Goal: Find specific page/section: Find specific page/section

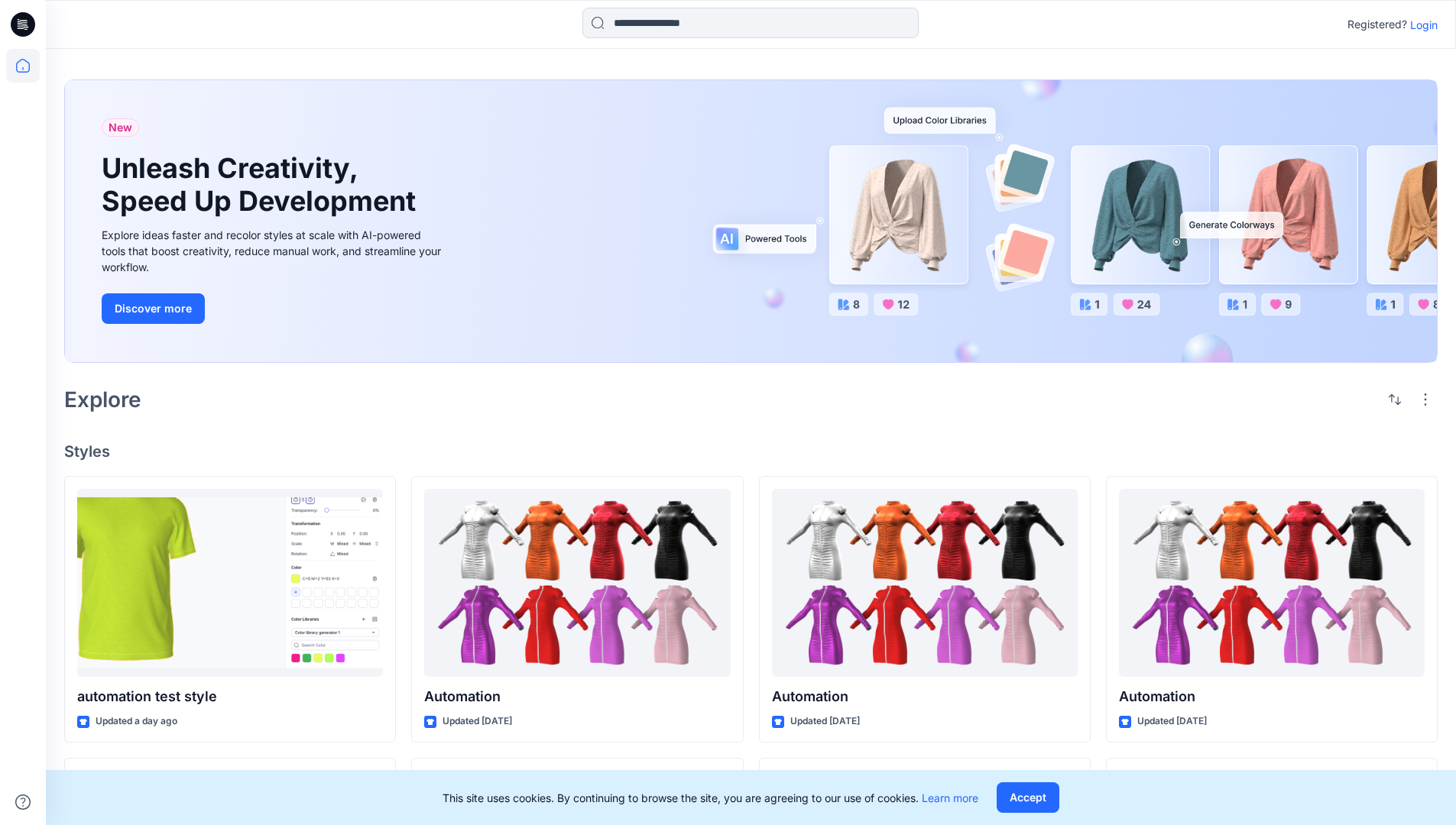
click at [1420, 25] on p "Login" at bounding box center [1423, 25] width 27 height 16
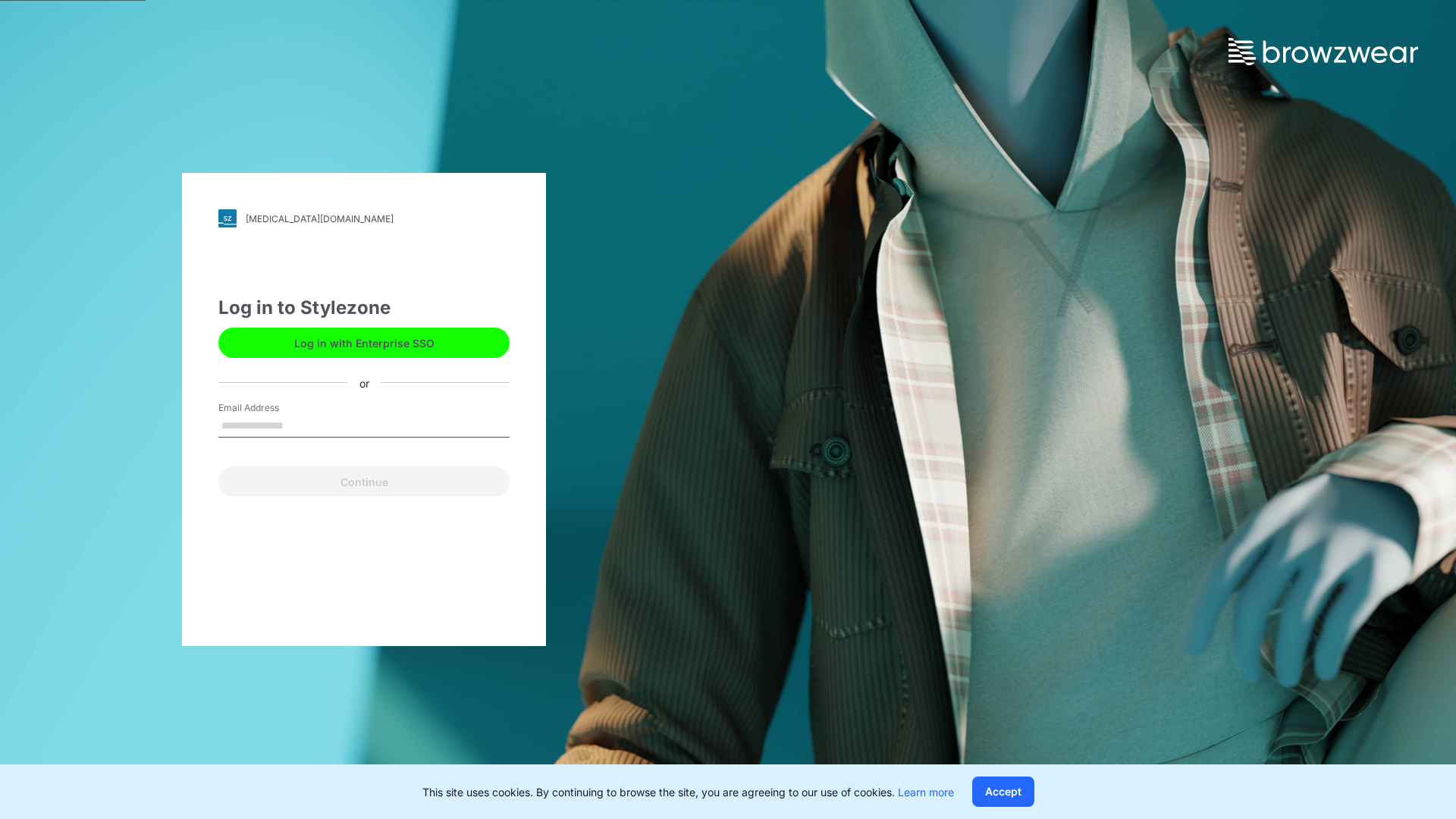
click at [299, 425] on input "Email Address" at bounding box center [363, 426] width 291 height 23
type input "**********"
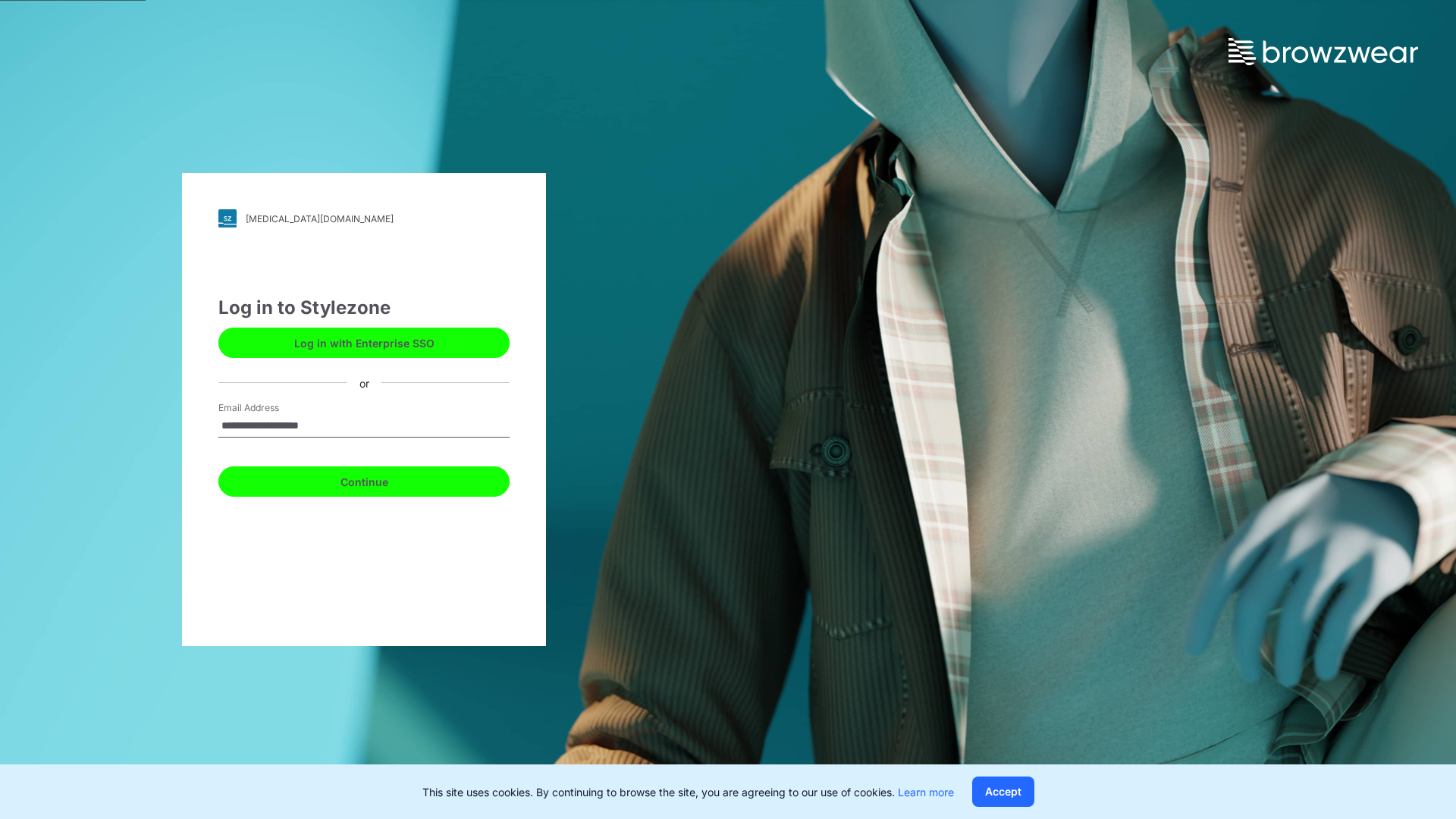
click at [381, 479] on button "Continue" at bounding box center [363, 482] width 291 height 30
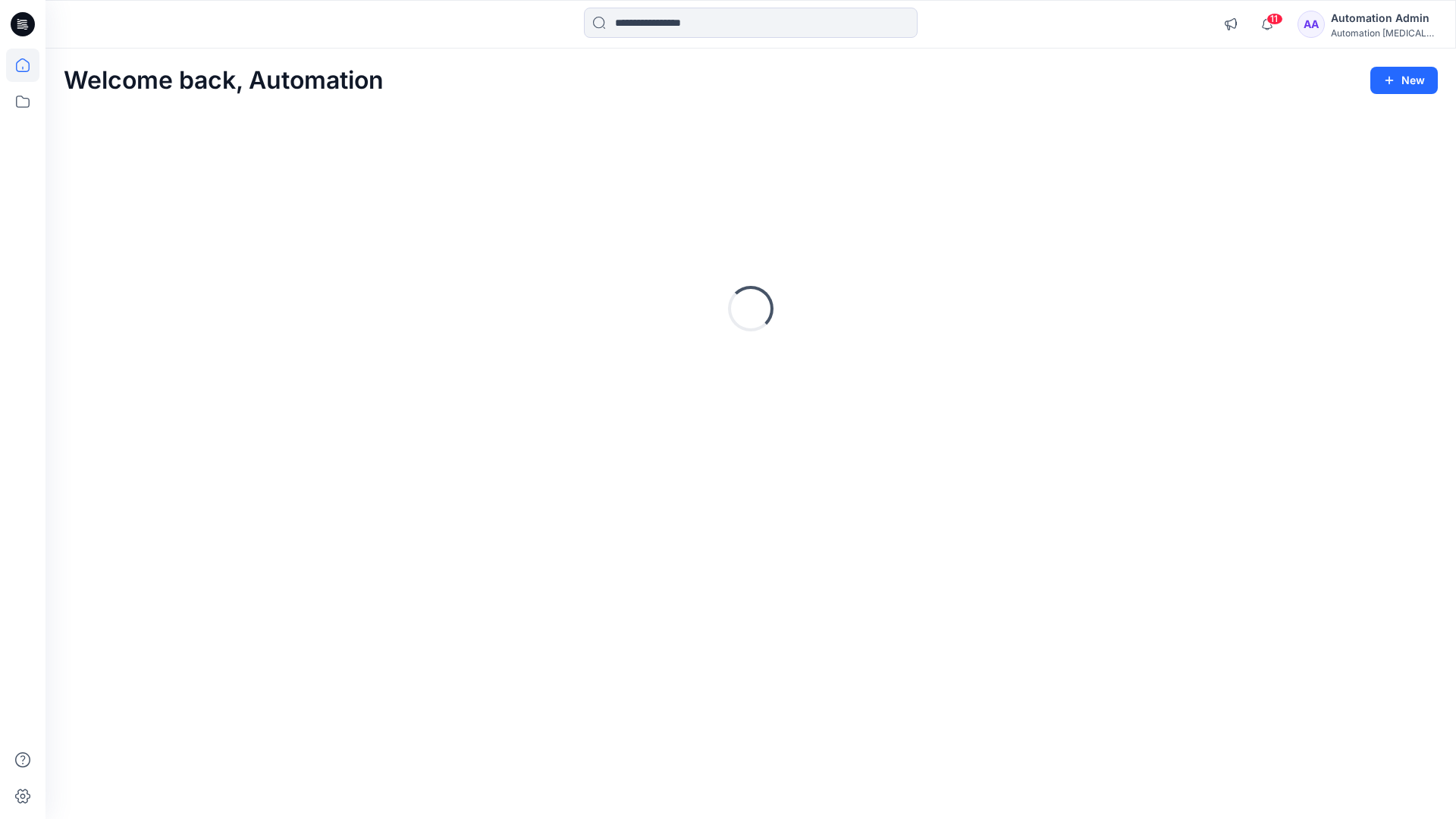
click at [29, 65] on icon at bounding box center [22, 65] width 13 height 13
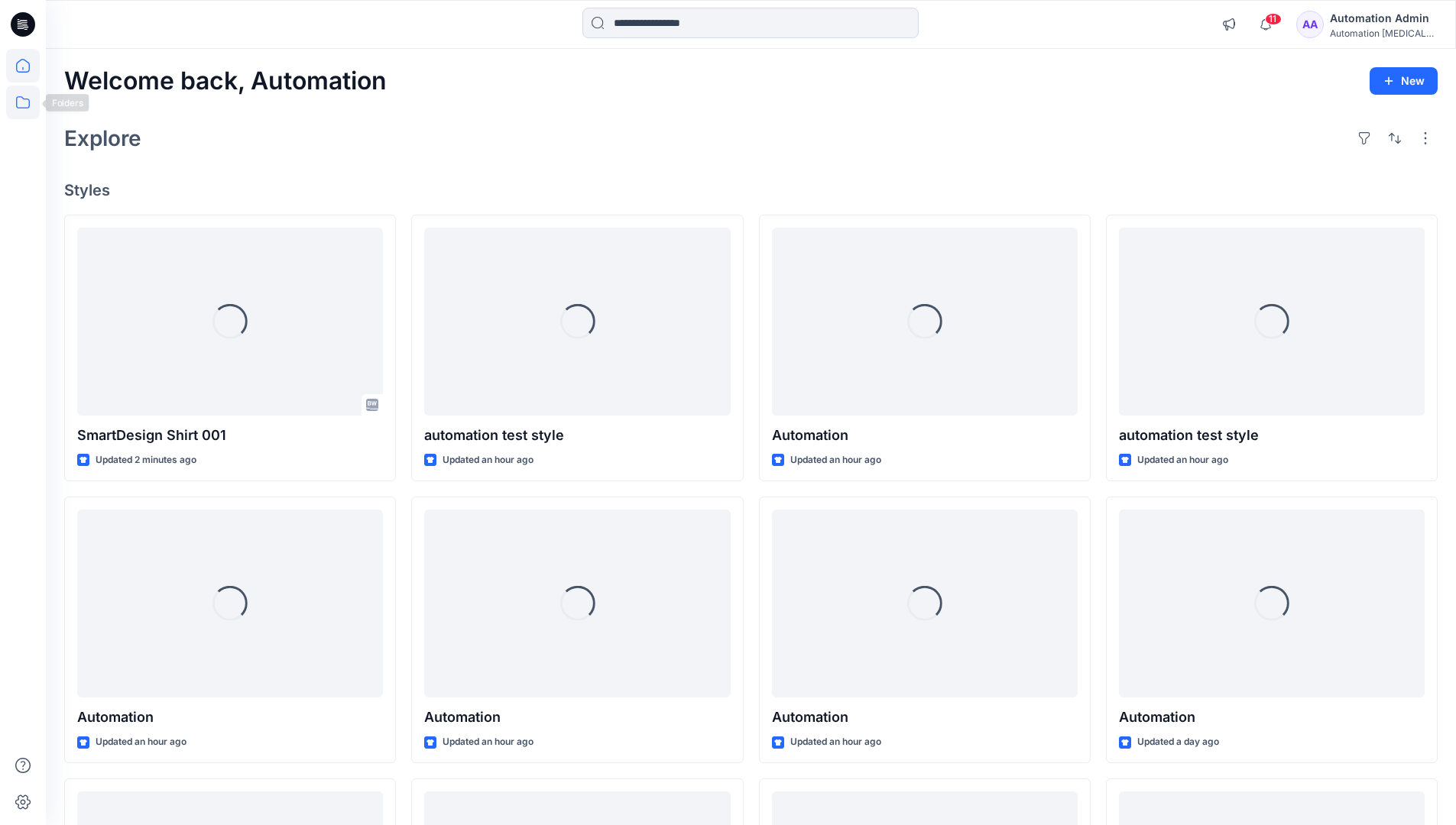
click at [21, 103] on icon at bounding box center [23, 102] width 34 height 34
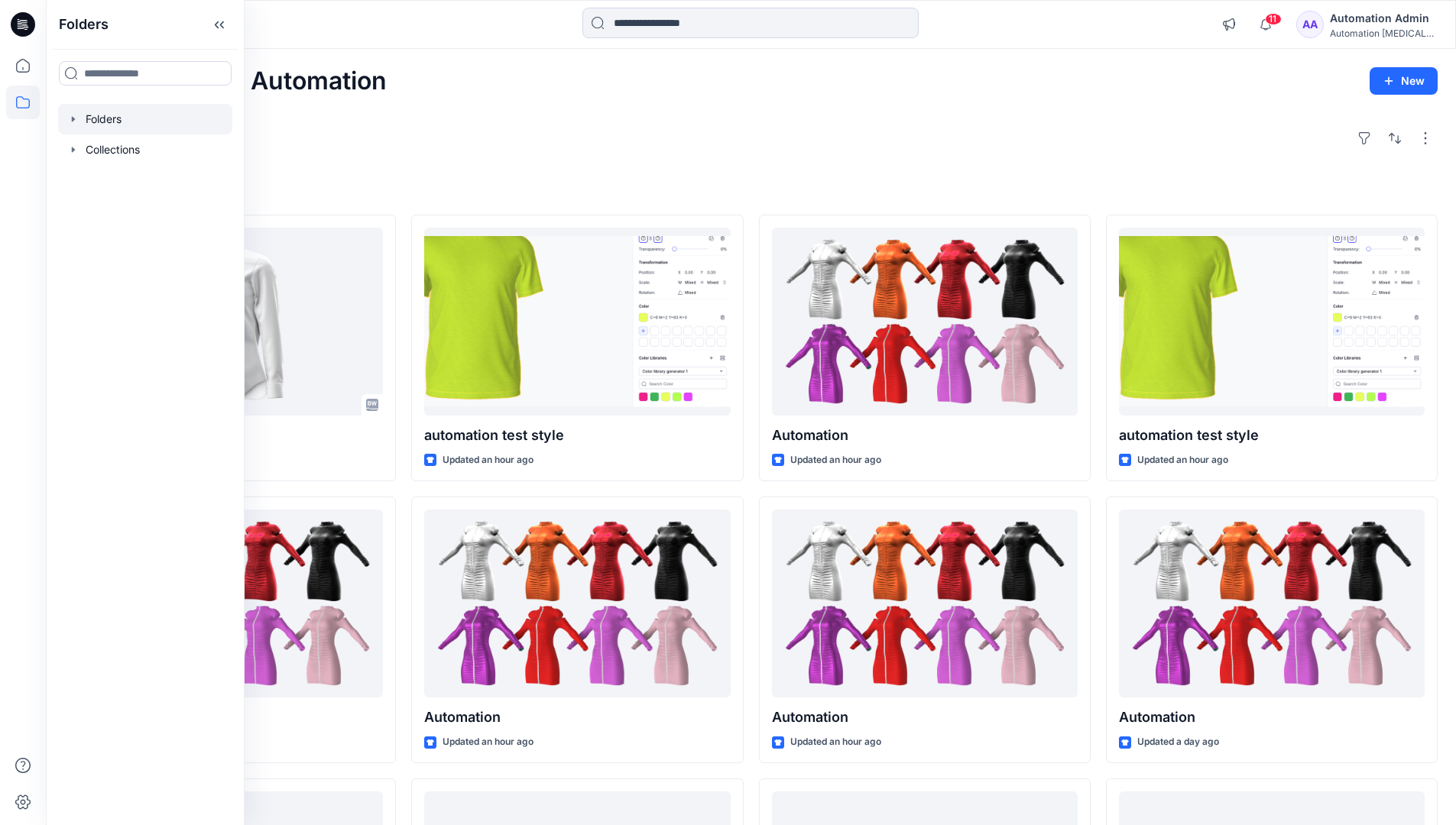
click at [109, 122] on div at bounding box center [146, 119] width 174 height 30
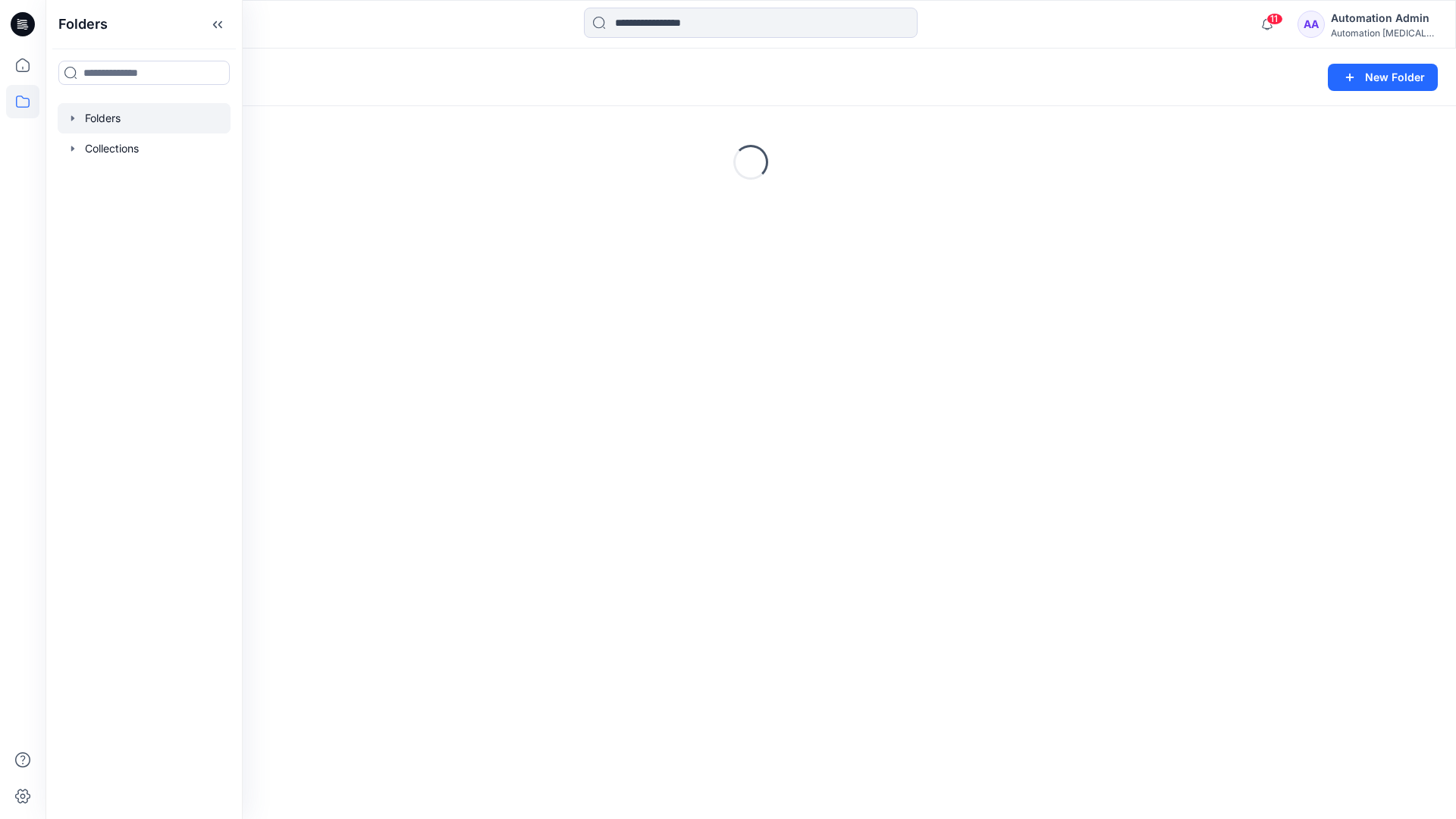
click at [597, 436] on div "Folders New Folder Loading..." at bounding box center [751, 433] width 1411 height 771
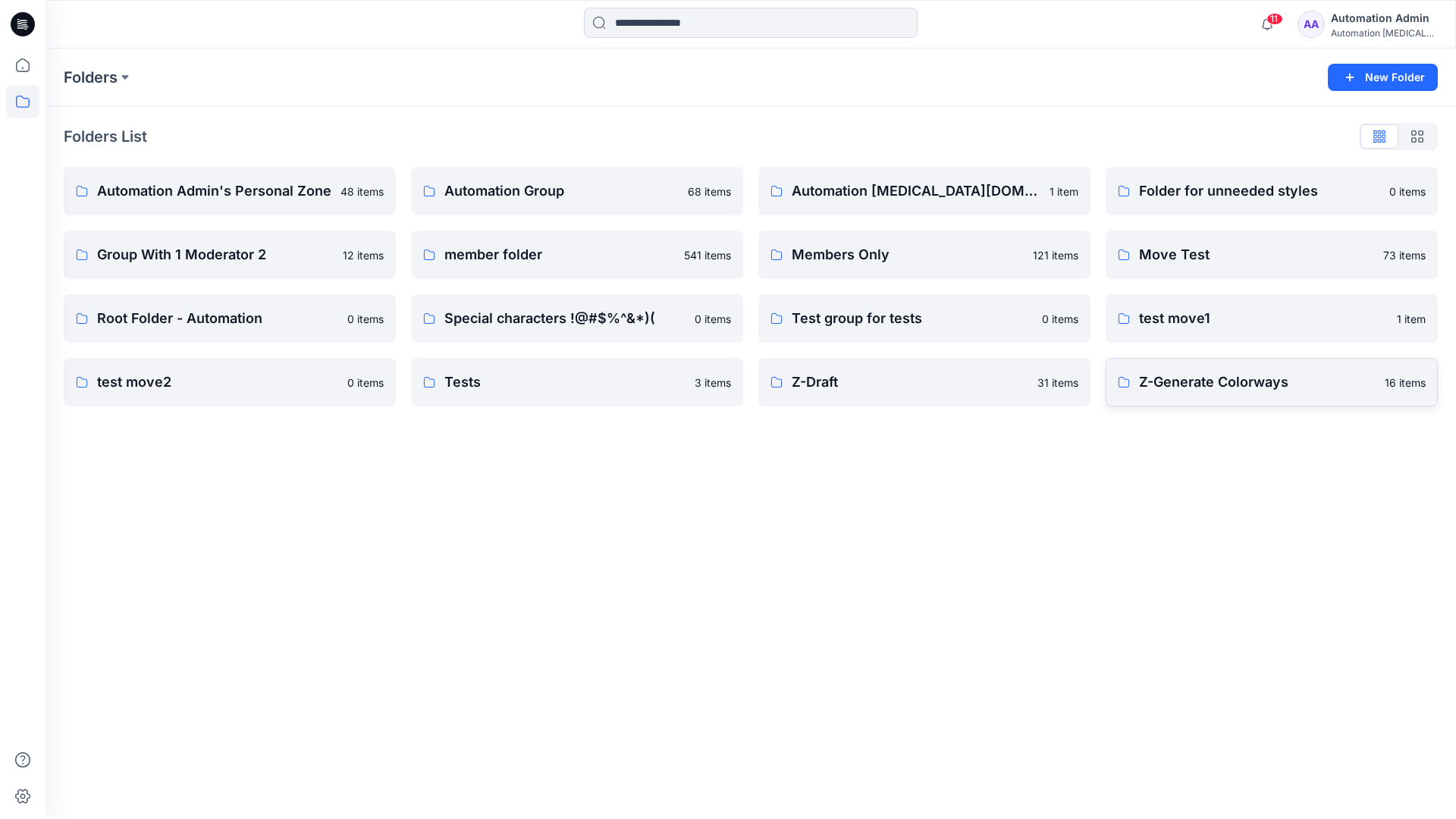
click at [1201, 390] on p "Z-Generate Colorways" at bounding box center [1257, 382] width 236 height 21
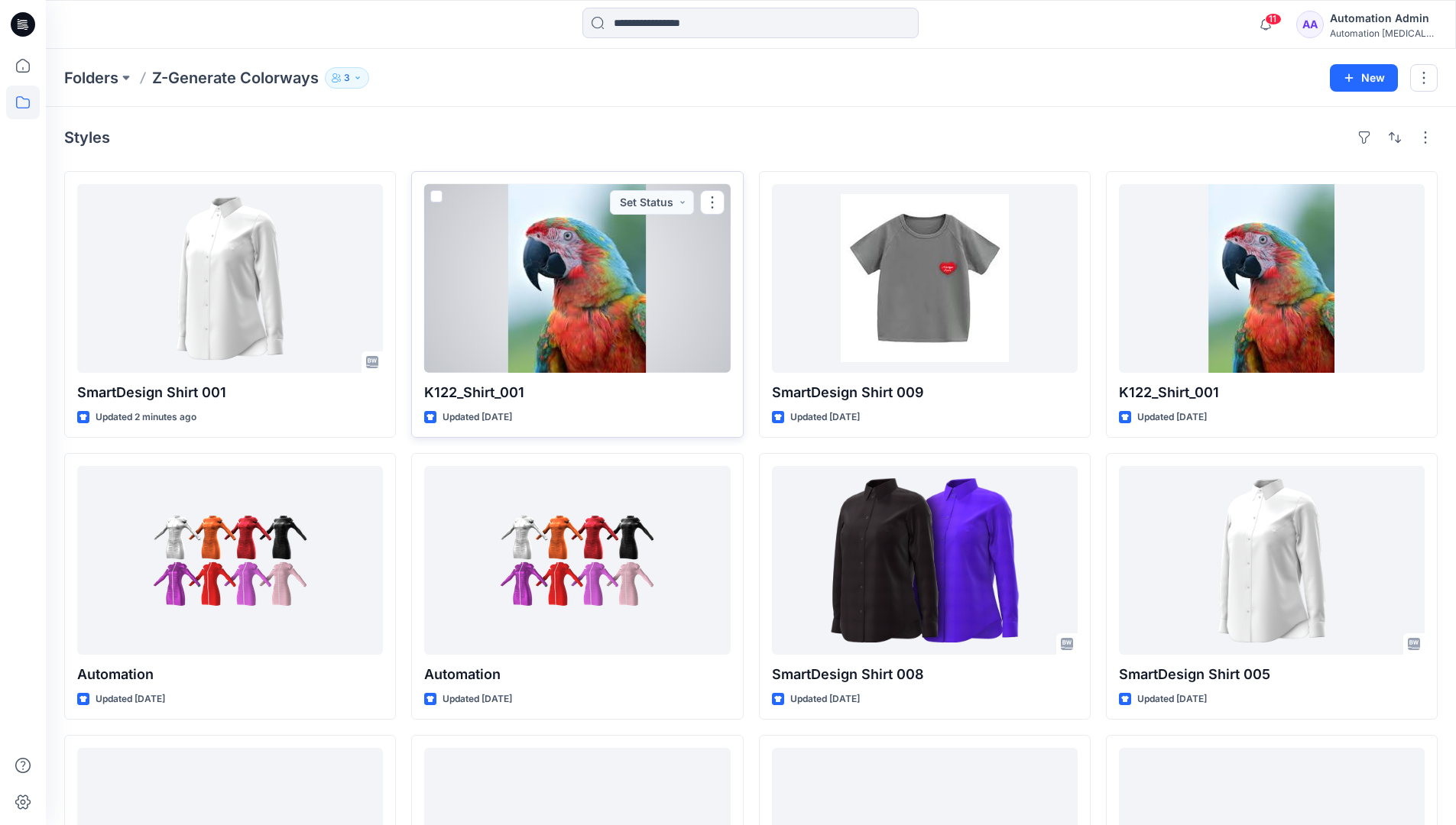
click at [437, 199] on span at bounding box center [436, 196] width 12 height 12
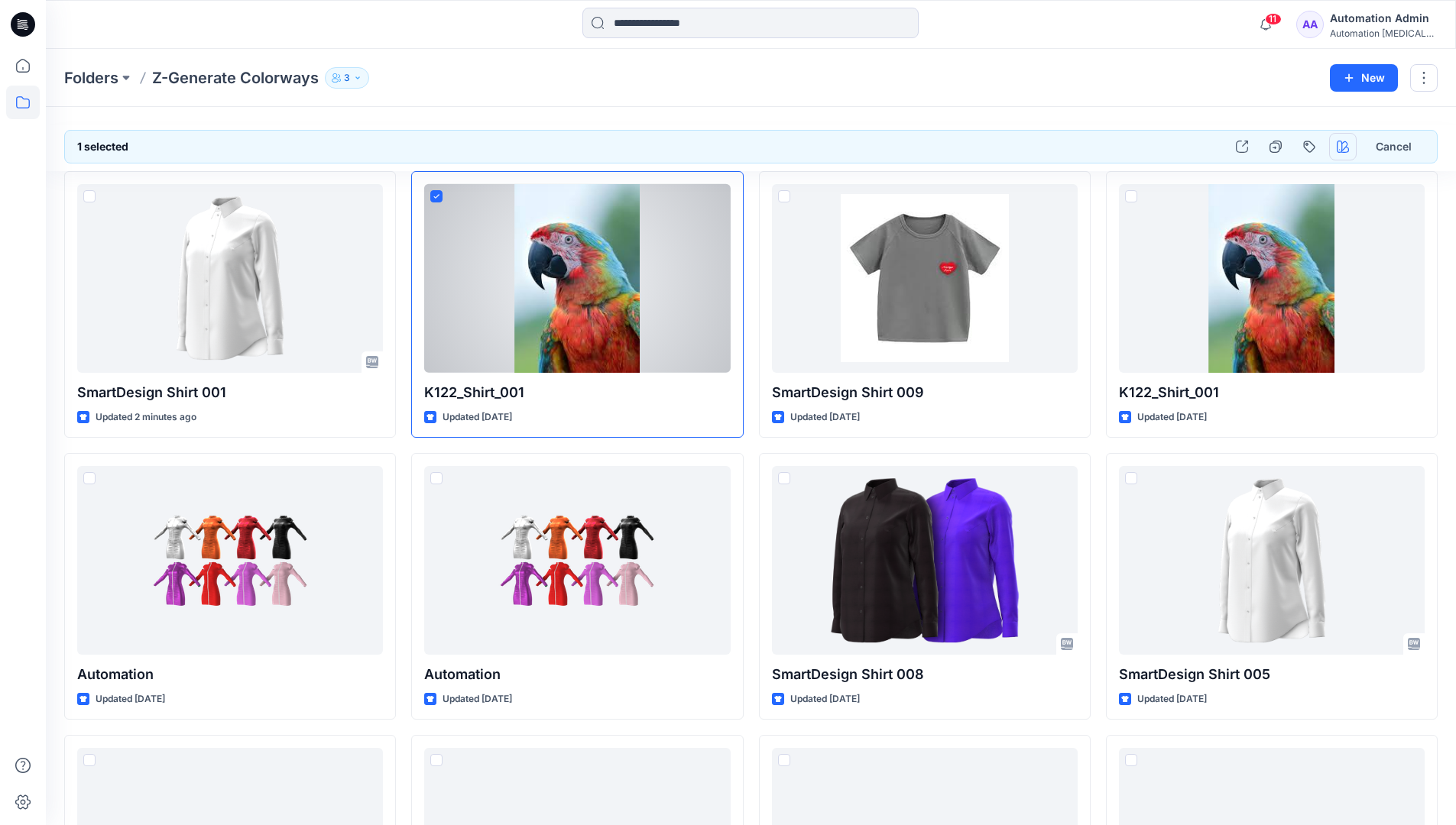
click at [1338, 148] on icon "button" at bounding box center [1342, 146] width 12 height 12
